Goal: Task Accomplishment & Management: Use online tool/utility

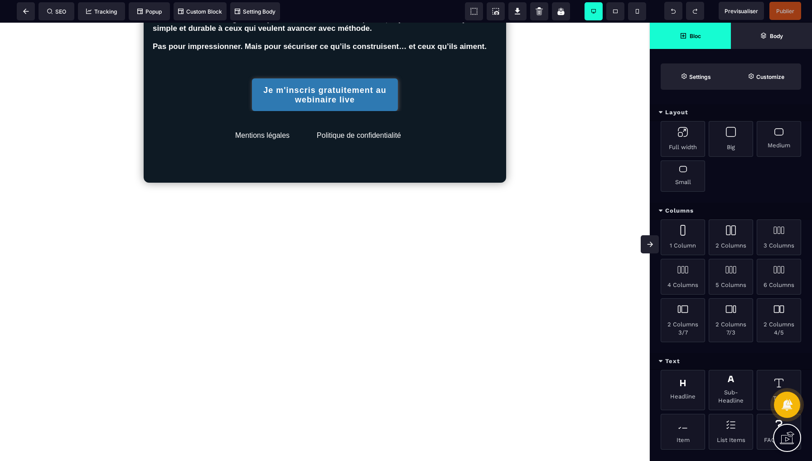
scroll to position [896, 0]
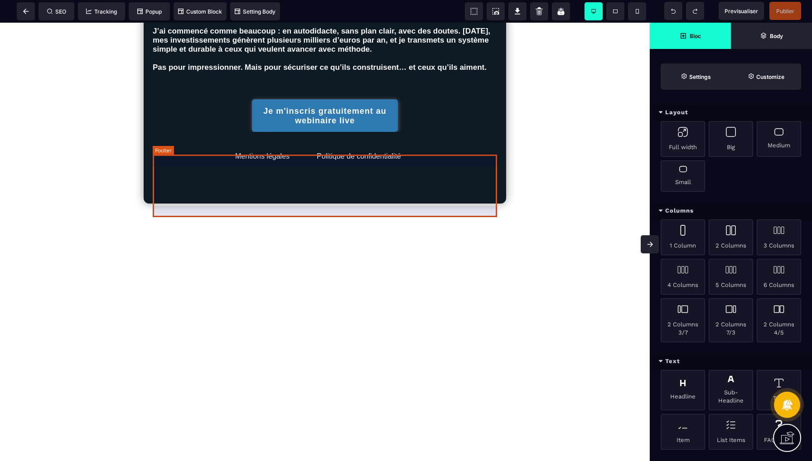
click at [460, 165] on div "Mentions légales Politique de confidentialité" at bounding box center [325, 156] width 326 height 17
select select
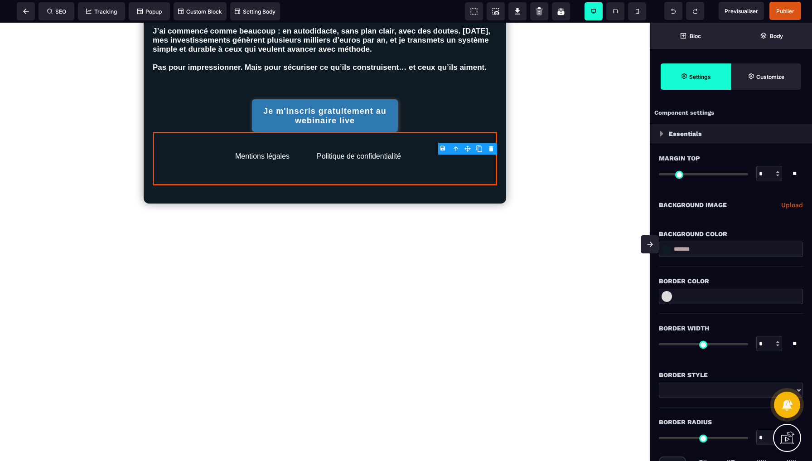
scroll to position [0, 0]
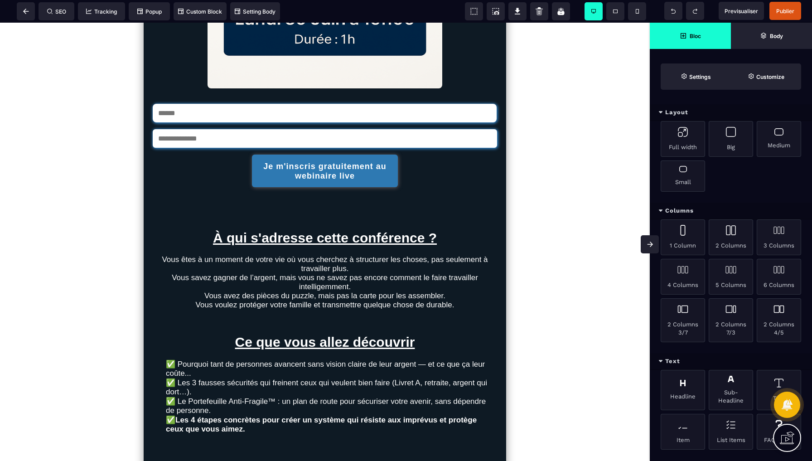
scroll to position [137, 0]
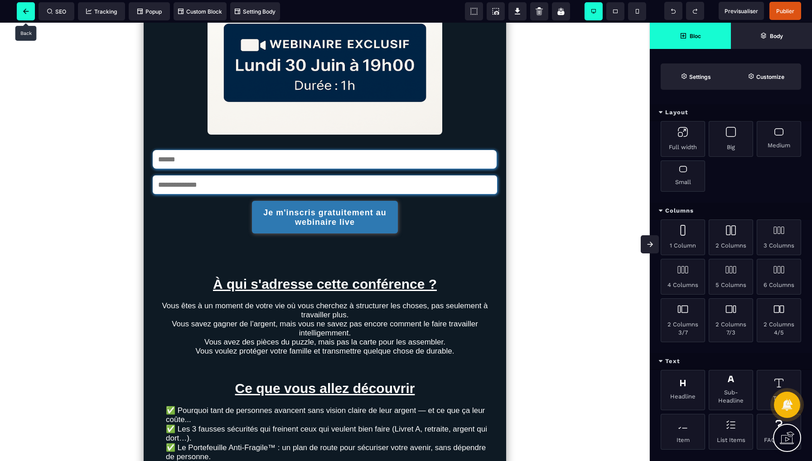
click at [20, 10] on span at bounding box center [26, 11] width 18 height 18
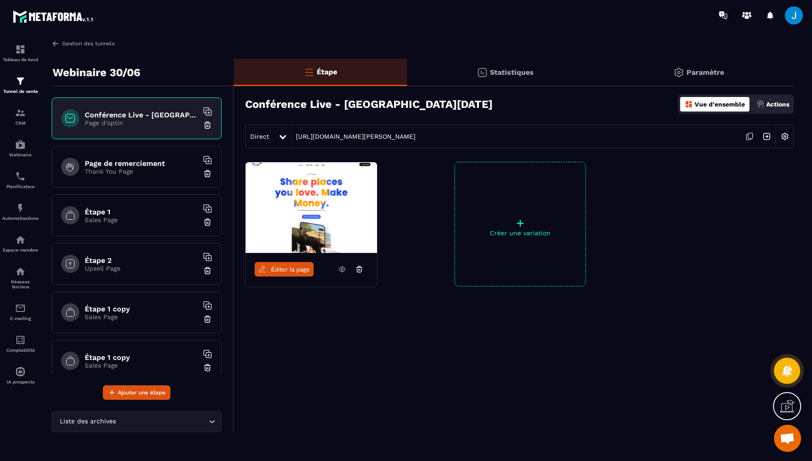
click at [77, 46] on link "Gestion des tunnels" at bounding box center [83, 43] width 63 height 8
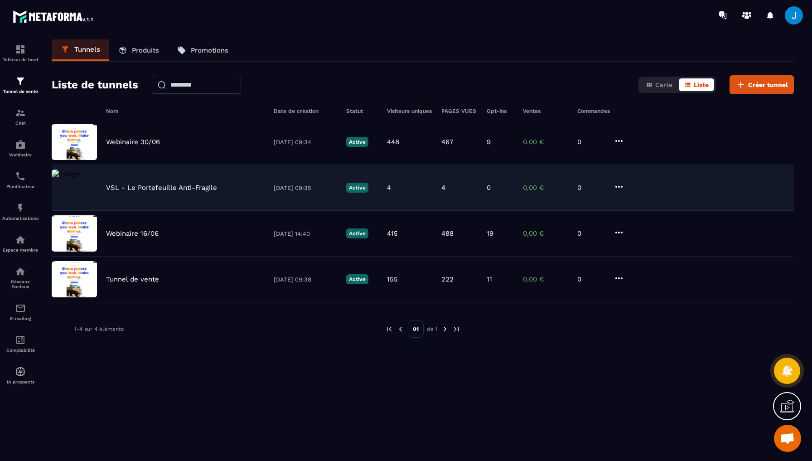
click at [148, 190] on p "VSL - Le Portefeuille Anti-Fragile" at bounding box center [161, 188] width 111 height 8
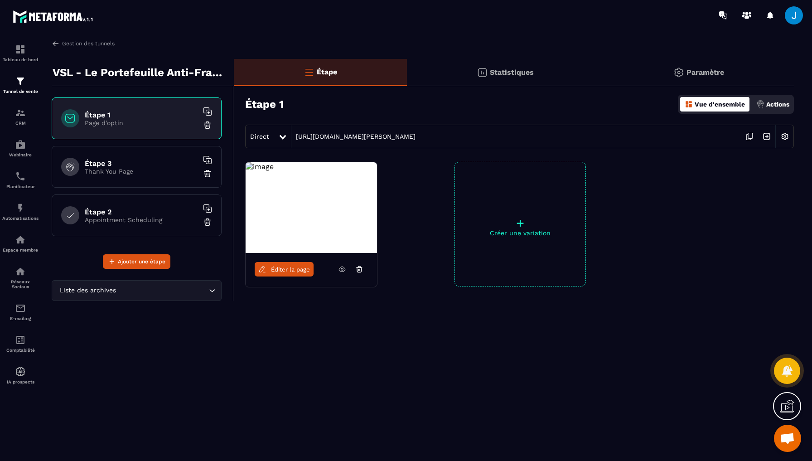
click at [305, 267] on span "Éditer la page" at bounding box center [290, 269] width 39 height 7
